Goal: Navigation & Orientation: Find specific page/section

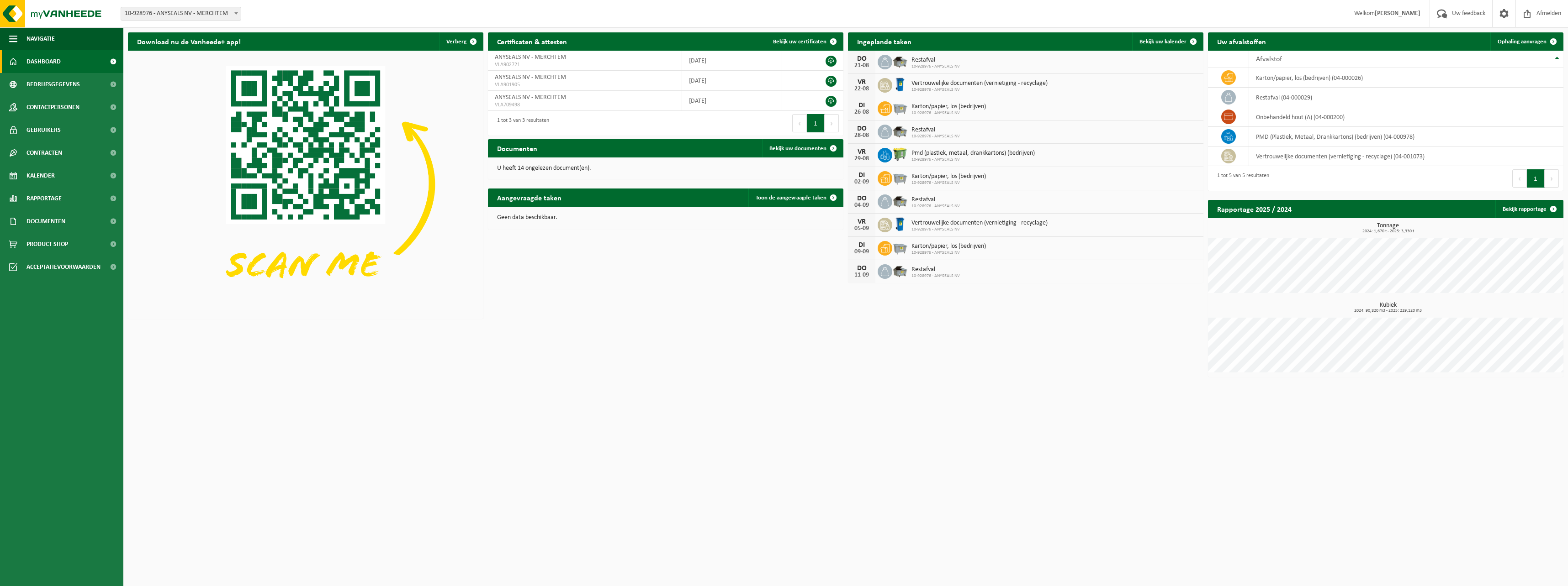
click at [56, 108] on span "Contactpersonen" at bounding box center [53, 107] width 53 height 23
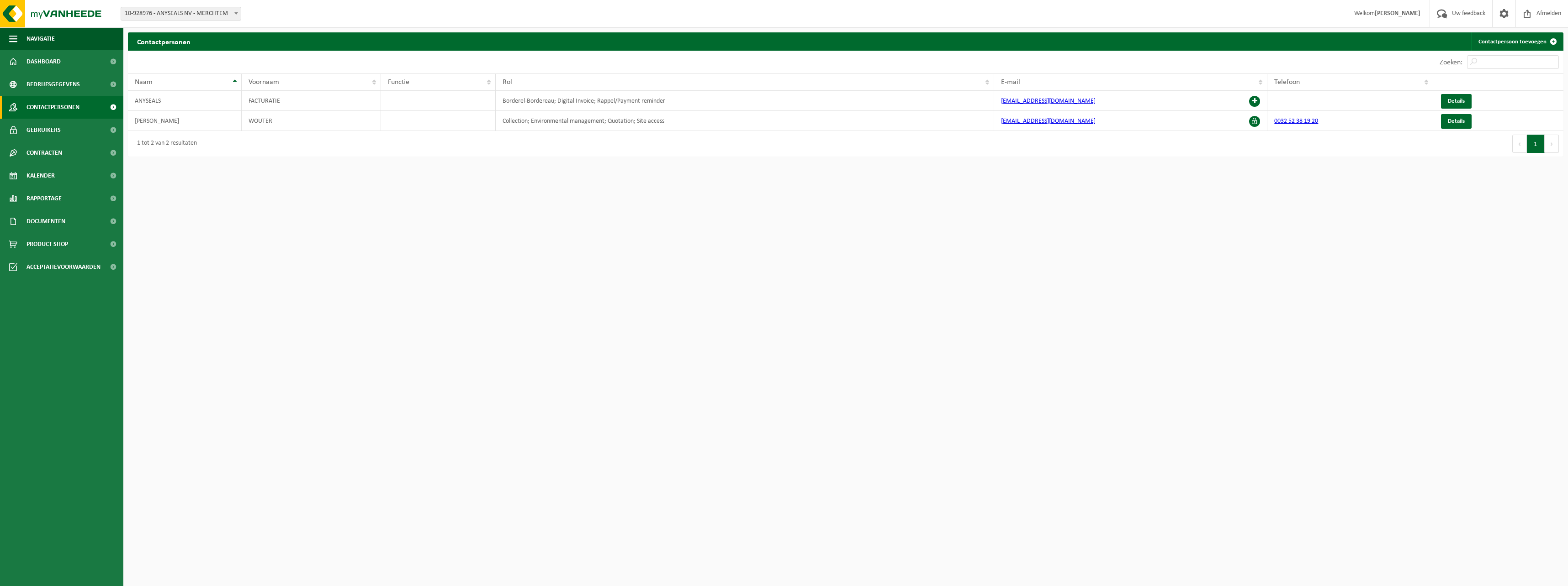
click at [1468, 13] on span "Uw feedback" at bounding box center [1469, 13] width 38 height 27
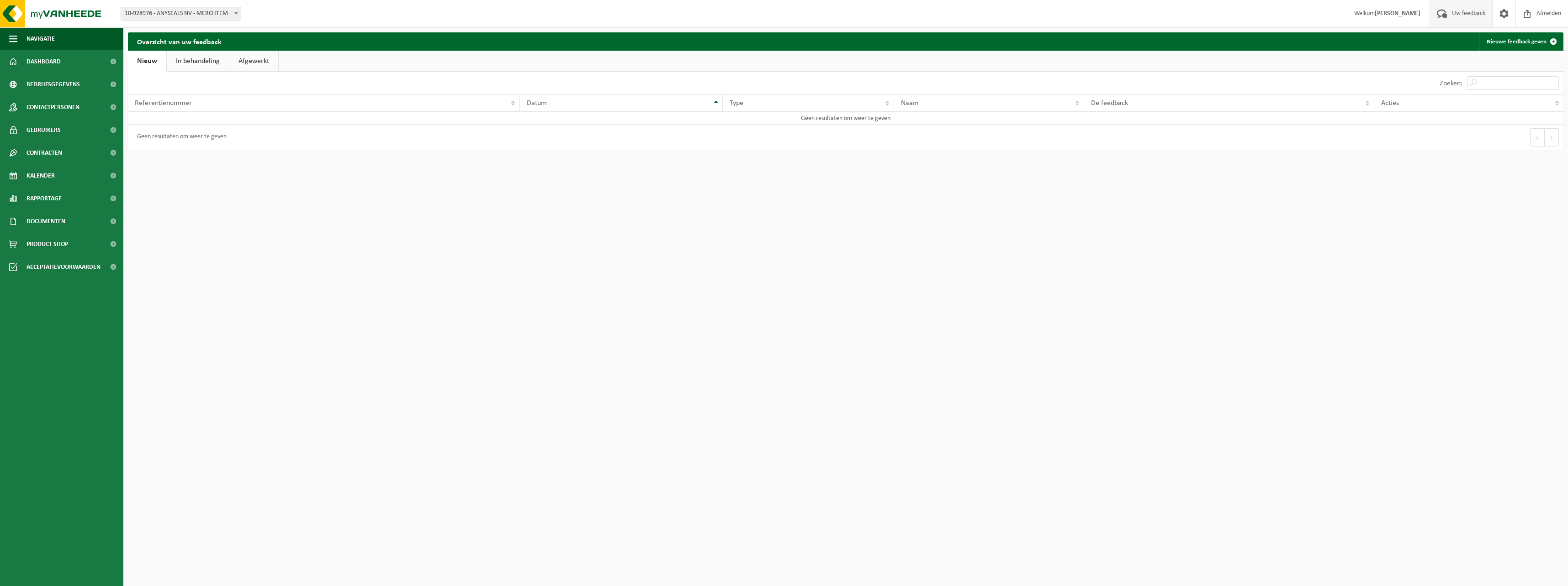
click at [68, 110] on span "Contactpersonen" at bounding box center [53, 107] width 53 height 23
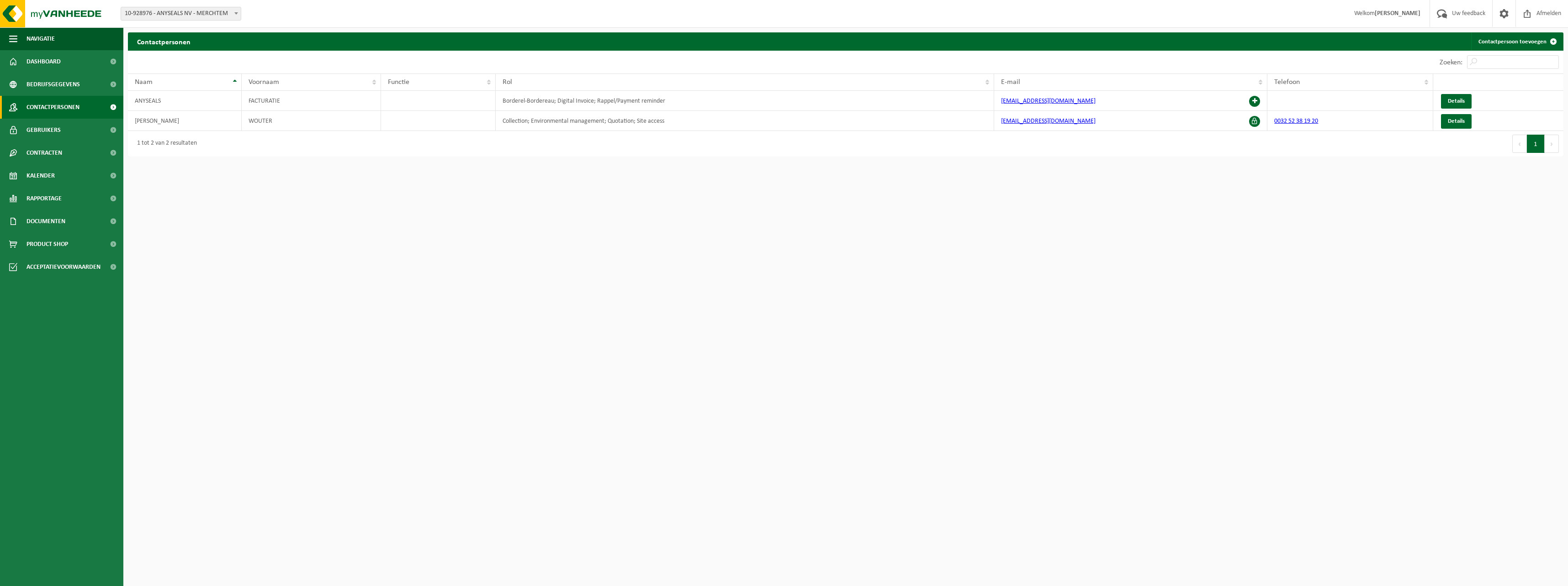
click at [66, 80] on span "Bedrijfsgegevens" at bounding box center [53, 84] width 53 height 23
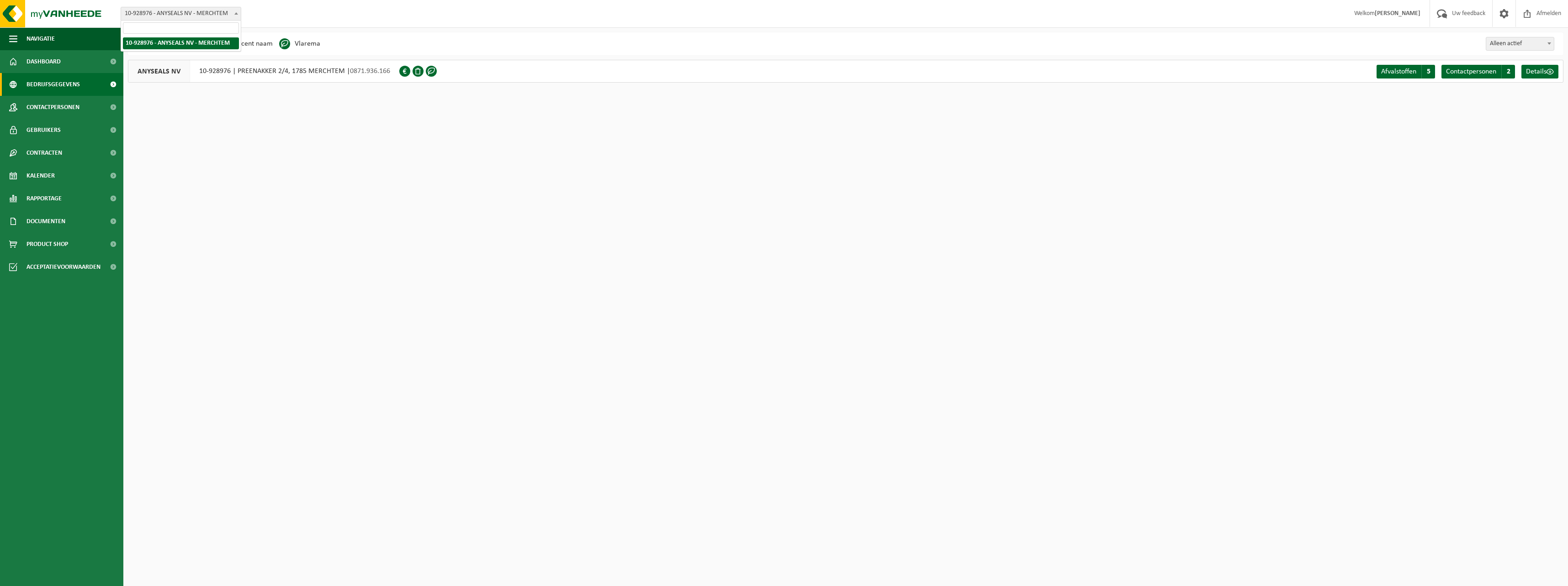
click at [236, 14] on b at bounding box center [236, 13] width 4 height 3
click at [1508, 12] on span at bounding box center [1503, 13] width 13 height 27
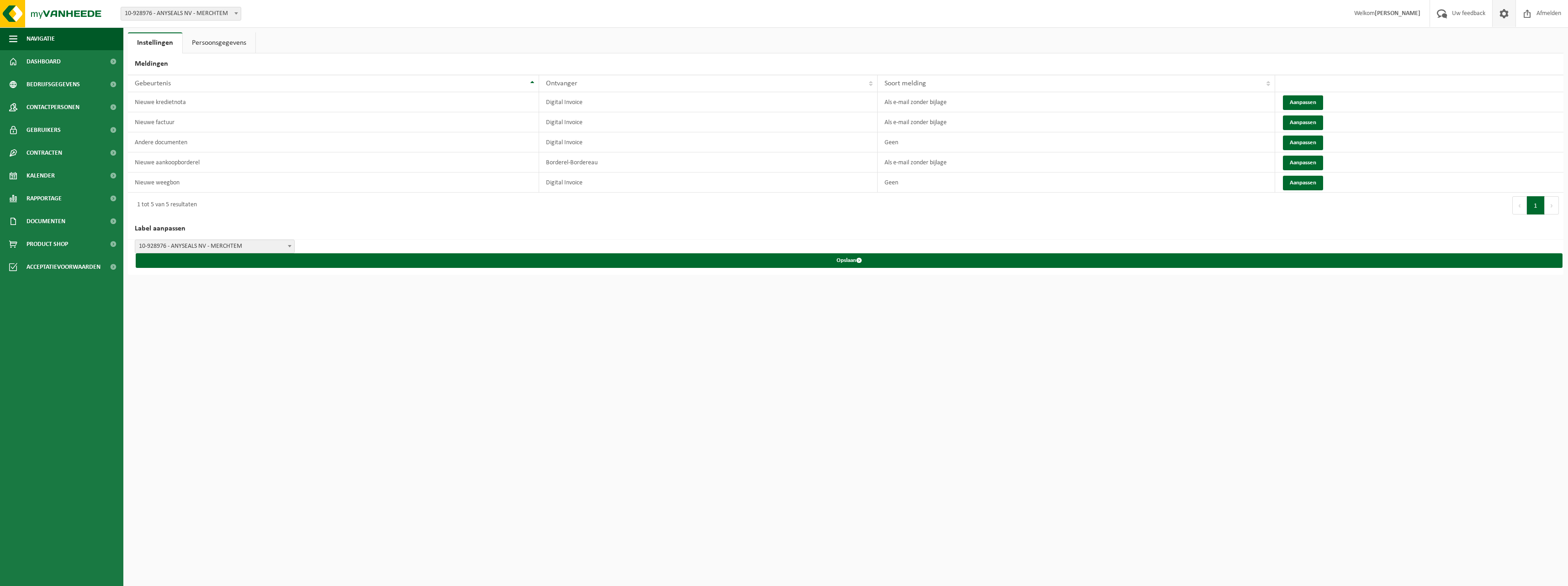
click at [111, 90] on span at bounding box center [113, 84] width 20 height 23
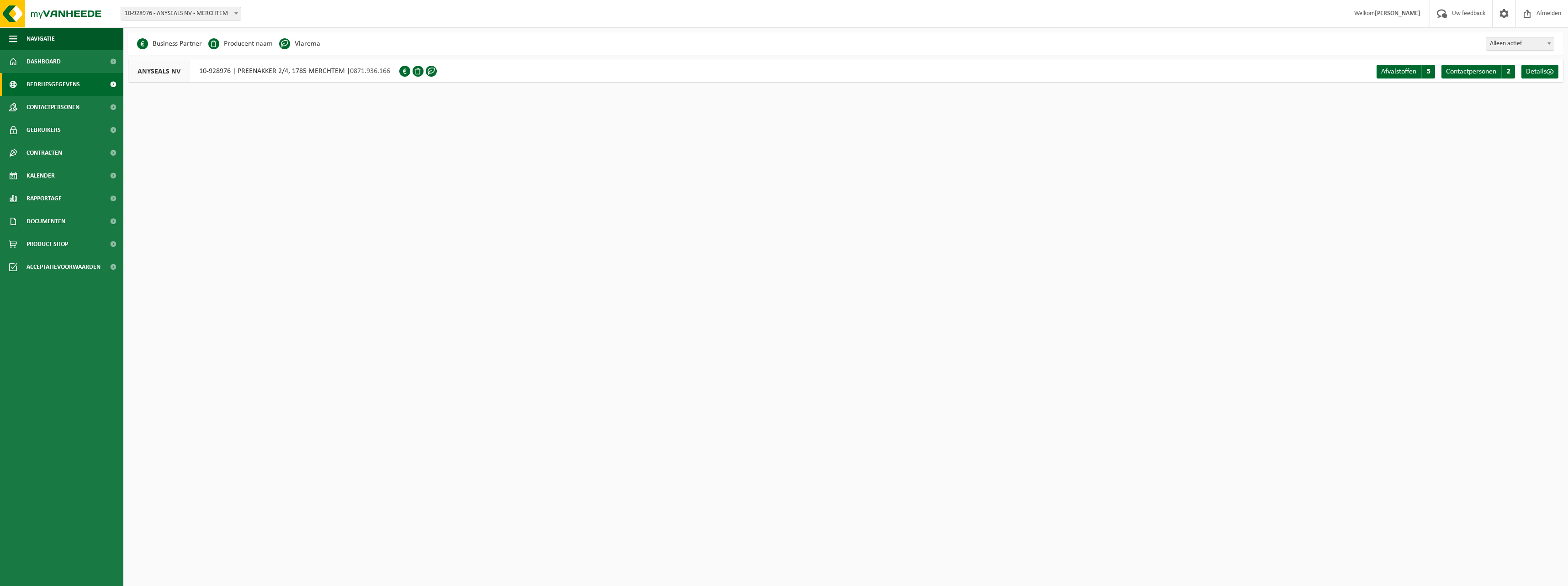
click at [47, 58] on span "Dashboard" at bounding box center [44, 62] width 35 height 23
